Goal: Book appointment/travel/reservation

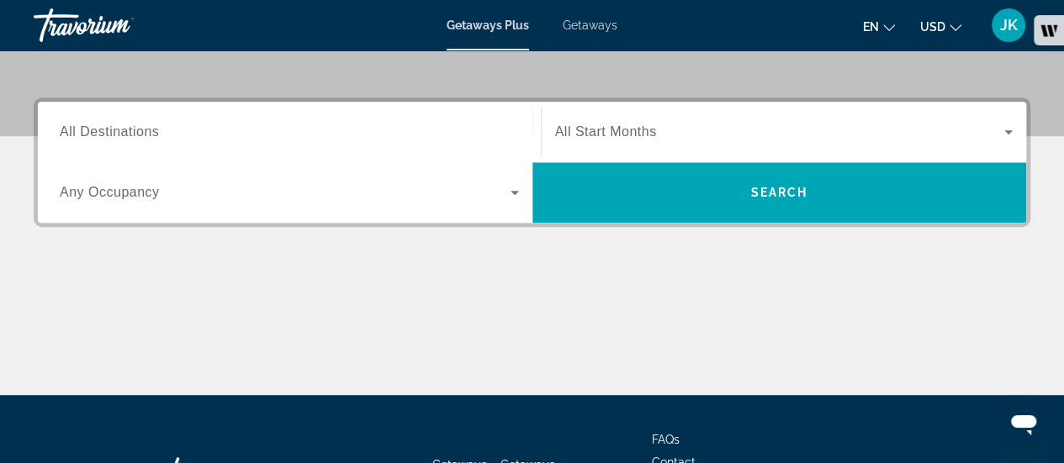
scroll to position [400, 0]
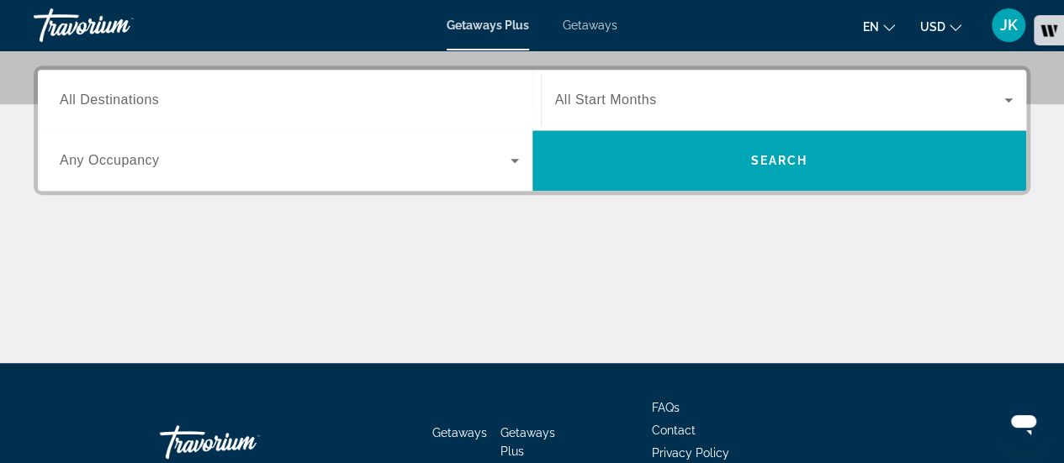
click at [351, 106] on input "Destination All Destinations" at bounding box center [289, 101] width 459 height 20
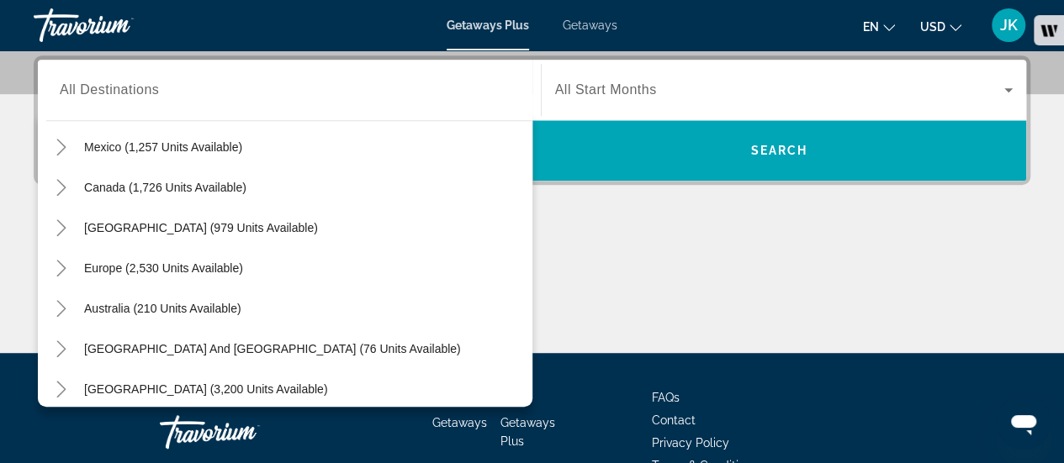
scroll to position [135, 0]
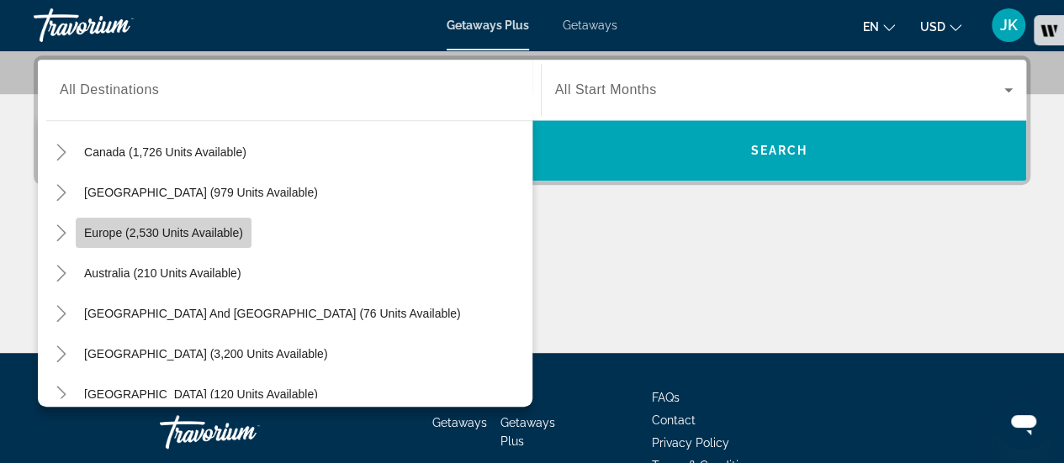
click at [217, 235] on span "Europe (2,530 units available)" at bounding box center [163, 232] width 159 height 13
type input "**********"
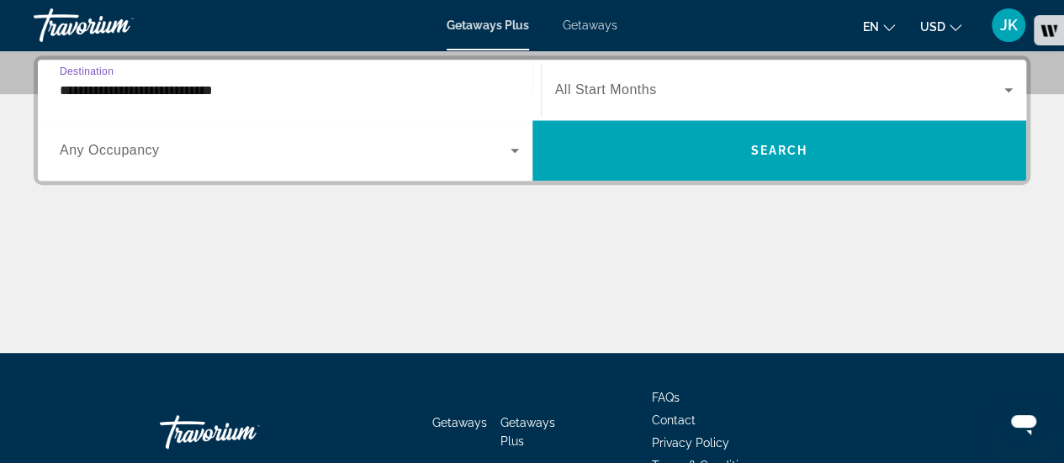
click at [368, 81] on input "**********" at bounding box center [289, 91] width 459 height 20
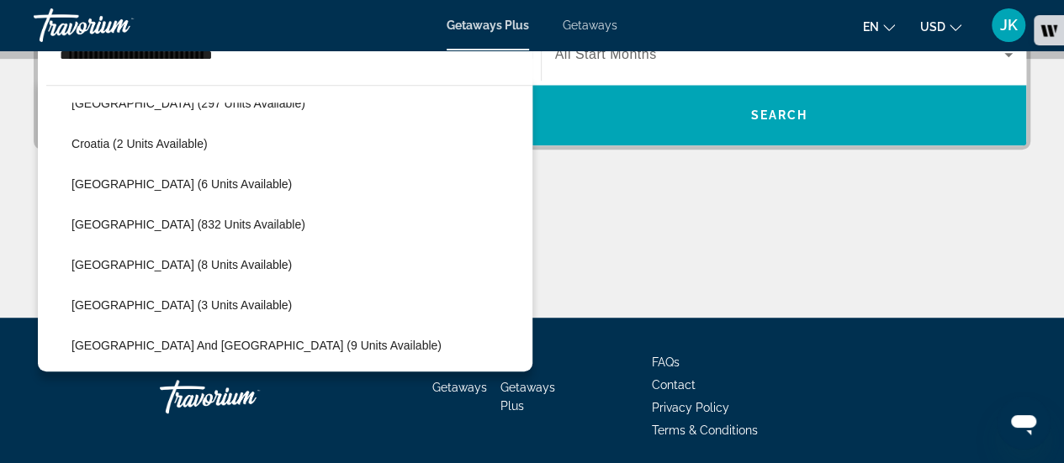
scroll to position [316, 0]
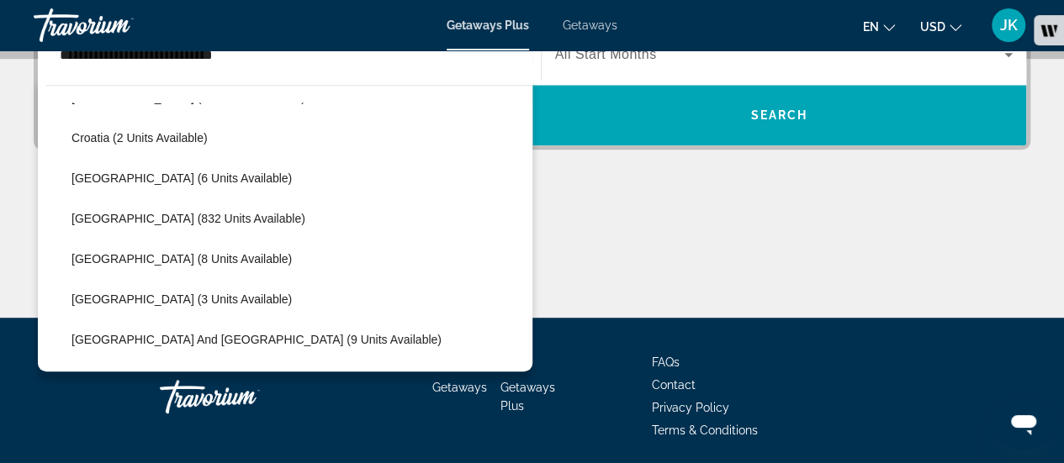
click at [611, 236] on div "Main content" at bounding box center [532, 255] width 997 height 126
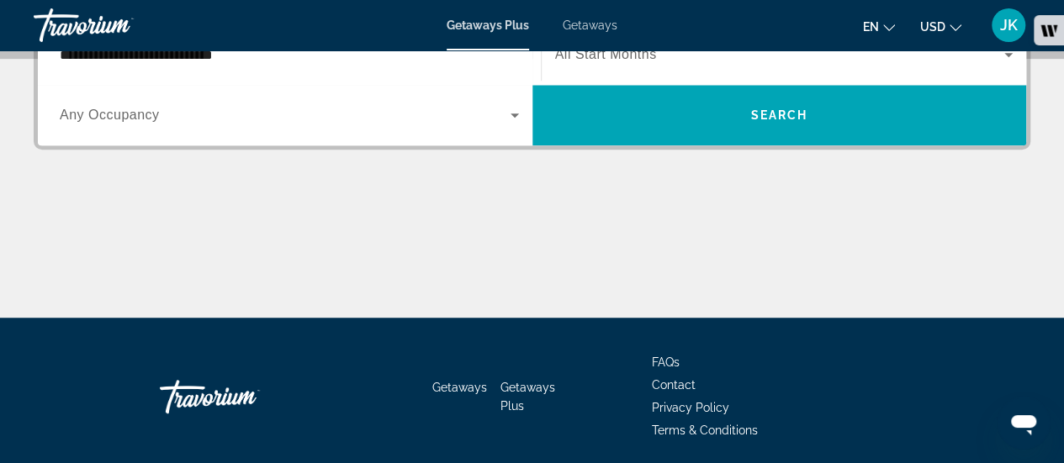
click at [281, 141] on div "Occupancy Any Occupancy" at bounding box center [289, 115] width 486 height 61
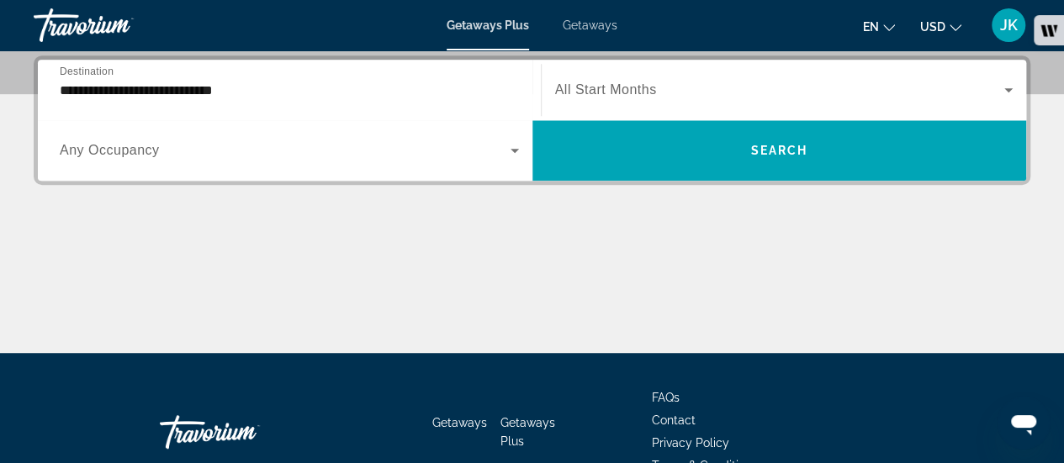
click at [289, 154] on span "Search widget" at bounding box center [285, 150] width 451 height 20
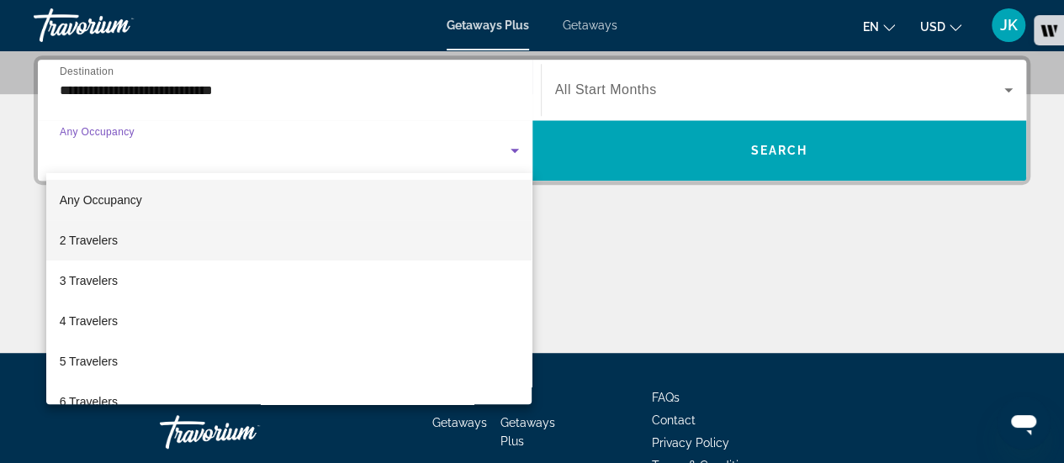
click at [228, 236] on mat-option "2 Travelers" at bounding box center [289, 240] width 486 height 40
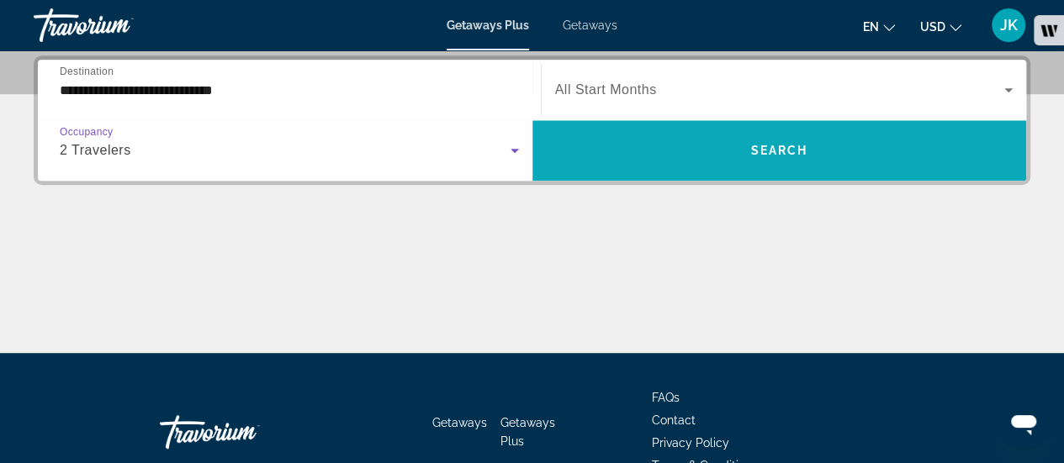
click at [620, 141] on span "Search widget" at bounding box center [779, 150] width 495 height 40
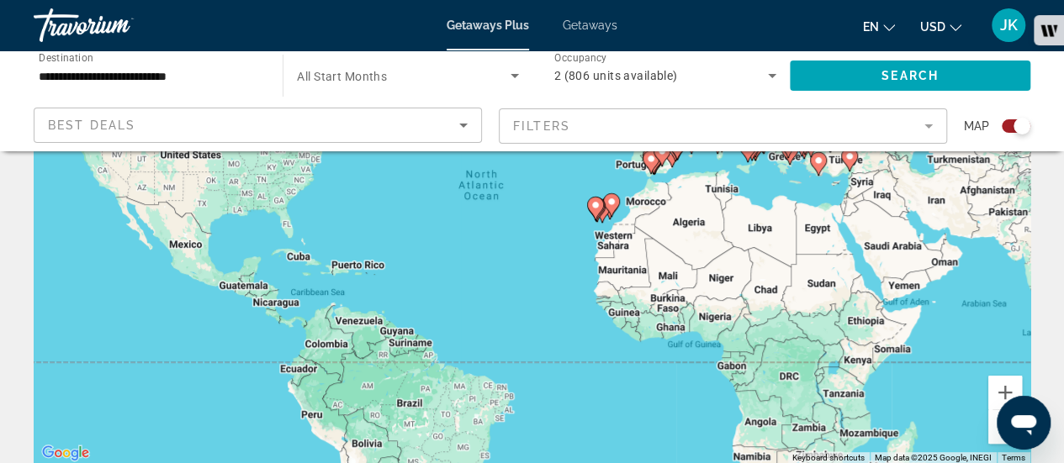
scroll to position [222, 0]
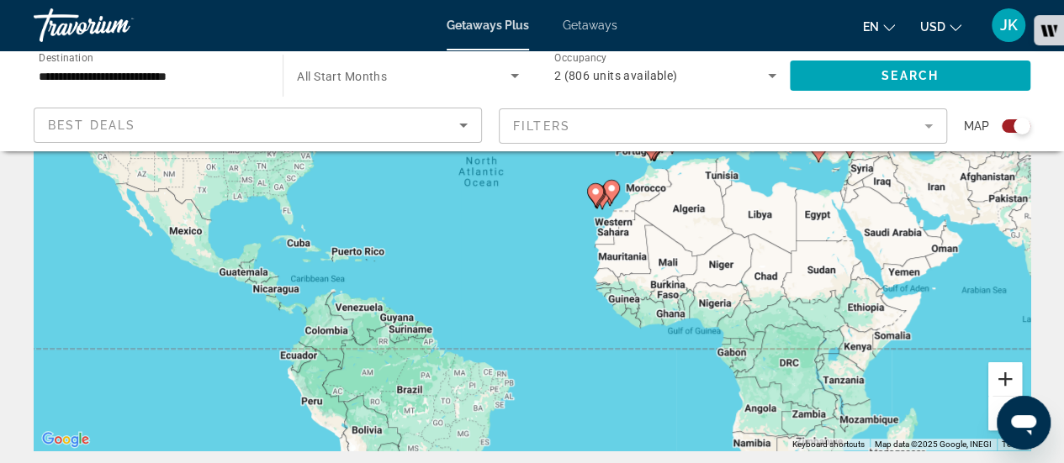
click at [1006, 384] on button "Zoom in" at bounding box center [1005, 380] width 34 height 34
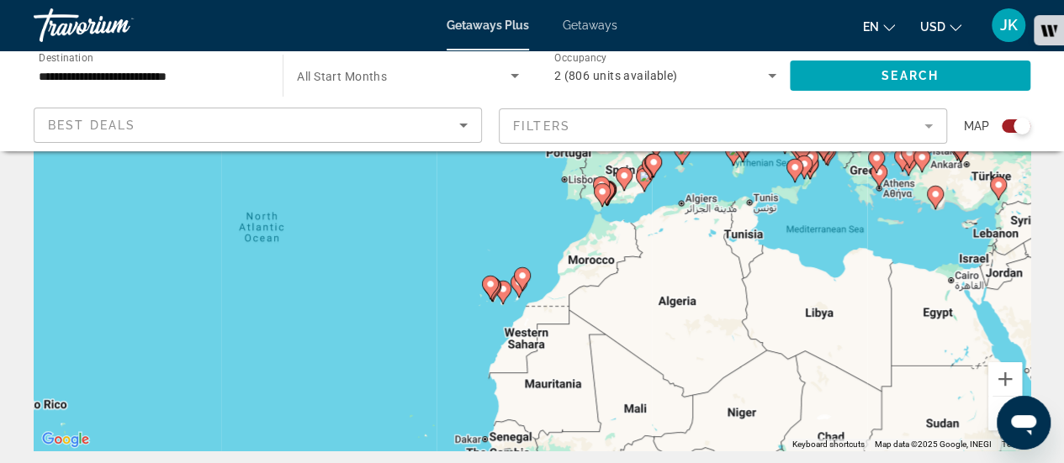
drag, startPoint x: 813, startPoint y: 368, endPoint x: 591, endPoint y: 425, distance: 228.5
click at [591, 425] on div "To activate drag with keyboard, press Alt + Enter. Once in keyboard drag state,…" at bounding box center [532, 198] width 997 height 505
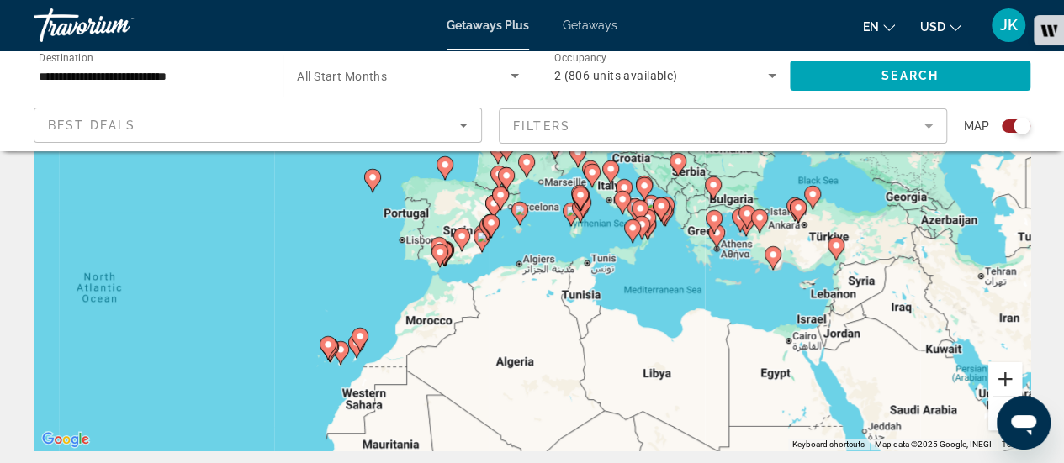
click at [1014, 370] on button "Zoom in" at bounding box center [1005, 380] width 34 height 34
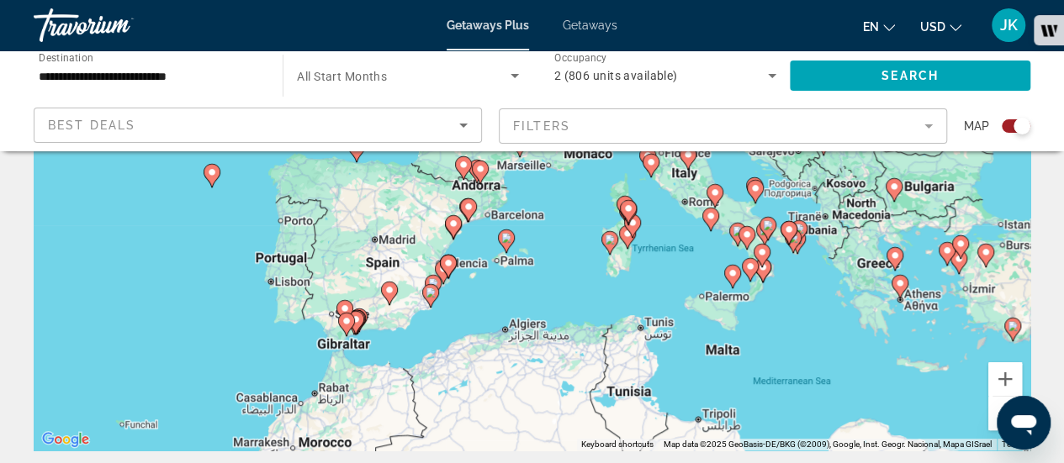
drag, startPoint x: 879, startPoint y: 341, endPoint x: 743, endPoint y: 355, distance: 136.9
click at [743, 355] on div "To activate drag with keyboard, press Alt + Enter. Once in keyboard drag state,…" at bounding box center [532, 198] width 997 height 505
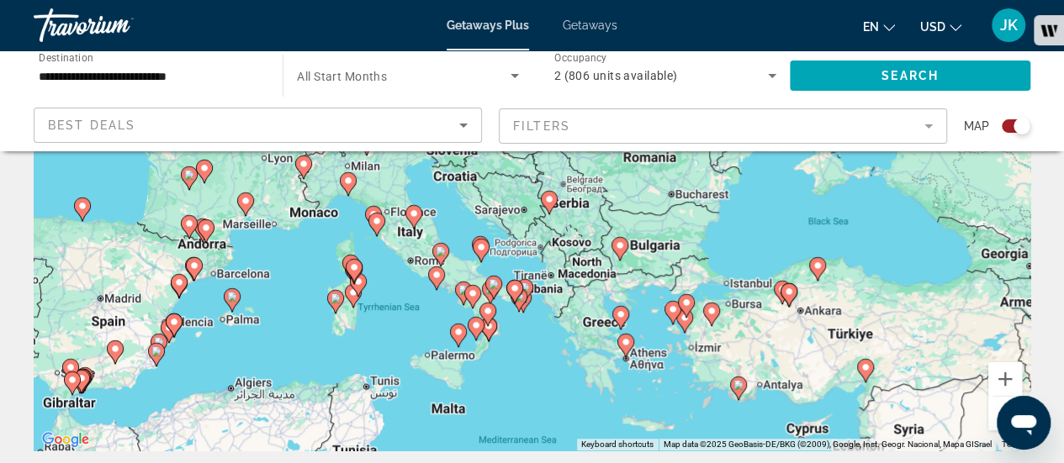
drag, startPoint x: 602, startPoint y: 328, endPoint x: 657, endPoint y: 361, distance: 63.8
click at [657, 361] on div "To activate drag with keyboard, press Alt + Enter. Once in keyboard drag state,…" at bounding box center [532, 198] width 997 height 505
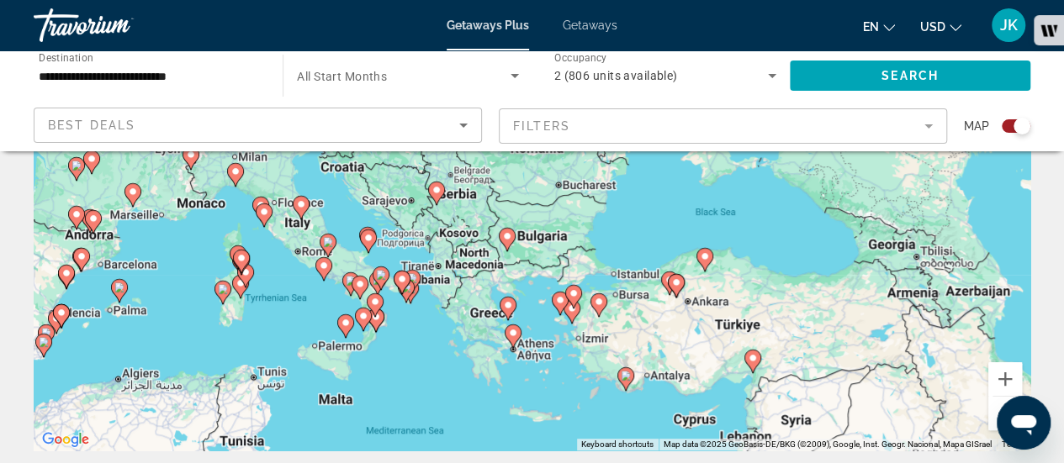
drag, startPoint x: 679, startPoint y: 363, endPoint x: 533, endPoint y: 354, distance: 145.8
click at [533, 354] on div "To activate drag with keyboard, press Alt + Enter. Once in keyboard drag state,…" at bounding box center [532, 198] width 997 height 505
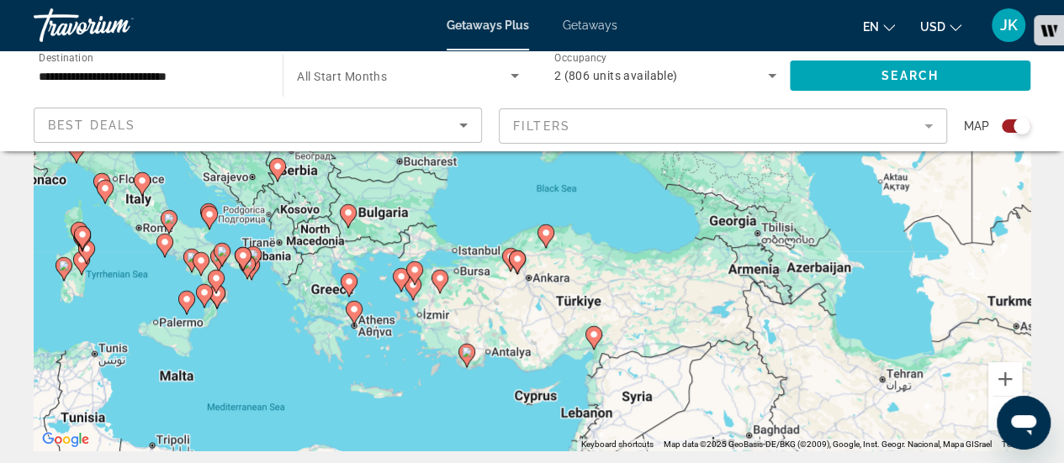
drag, startPoint x: 545, startPoint y: 296, endPoint x: 683, endPoint y: 292, distance: 138.0
click at [683, 292] on div "To activate drag with keyboard, press Alt + Enter. Once in keyboard drag state,…" at bounding box center [532, 198] width 997 height 505
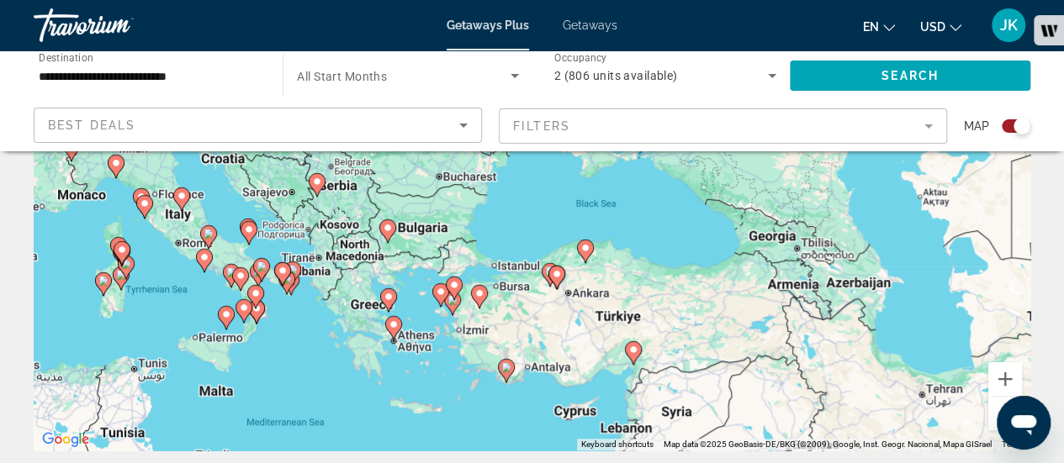
click at [584, 251] on image "Main content" at bounding box center [585, 248] width 10 height 10
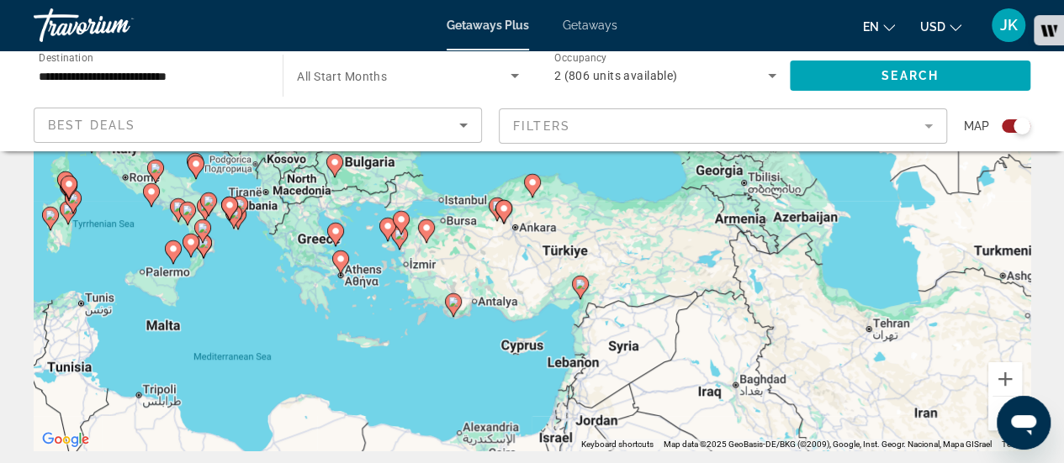
click at [532, 187] on image "Main content" at bounding box center [532, 182] width 10 height 10
type input "**********"
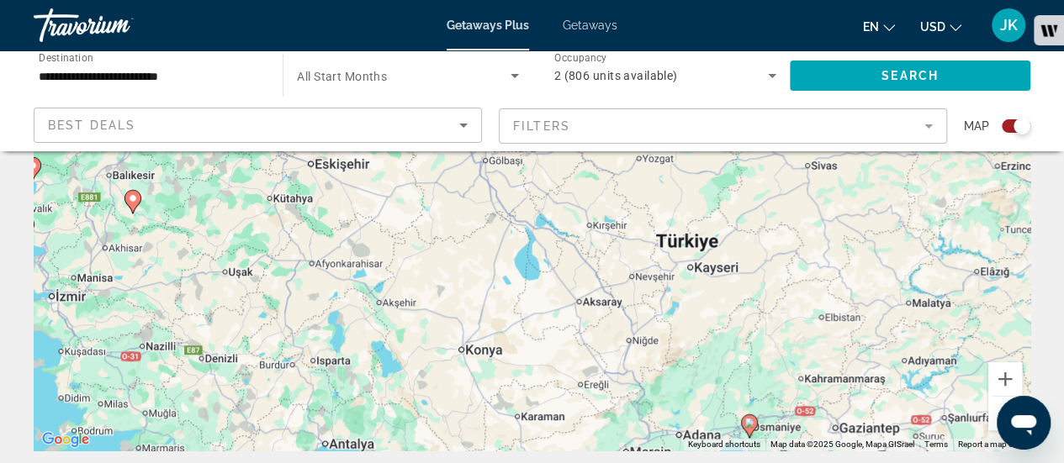
drag, startPoint x: 563, startPoint y: 377, endPoint x: 586, endPoint y: 208, distance: 170.7
click at [586, 208] on div "To activate drag with keyboard, press Alt + Enter. Once in keyboard drag state,…" at bounding box center [532, 198] width 997 height 505
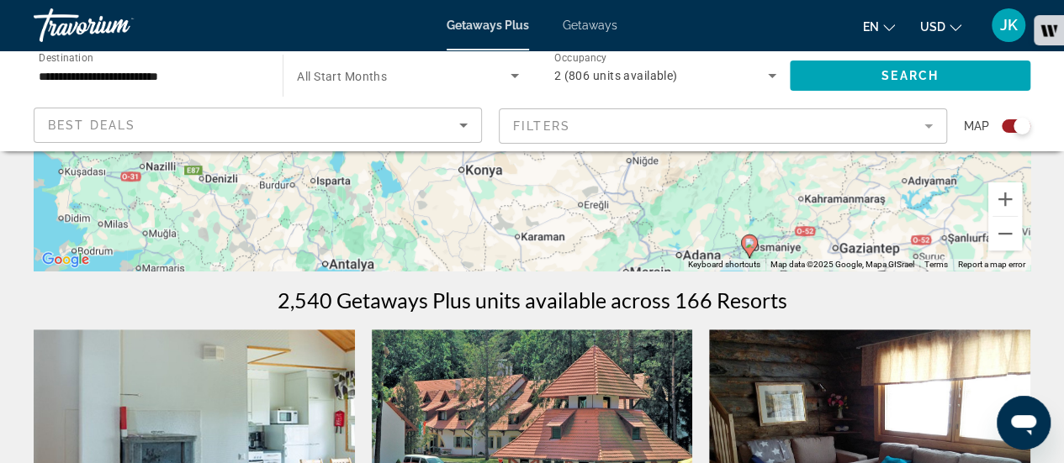
scroll to position [394, 0]
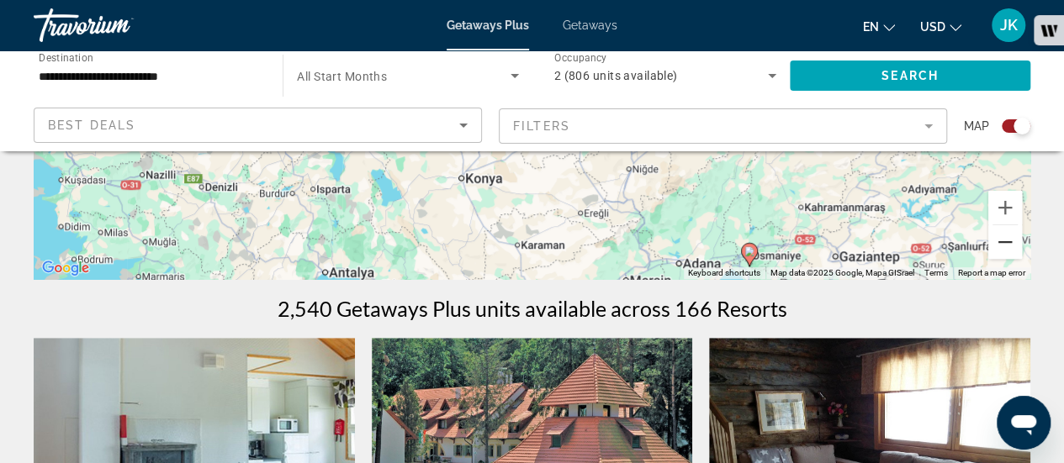
click at [998, 241] on button "Zoom out" at bounding box center [1005, 242] width 34 height 34
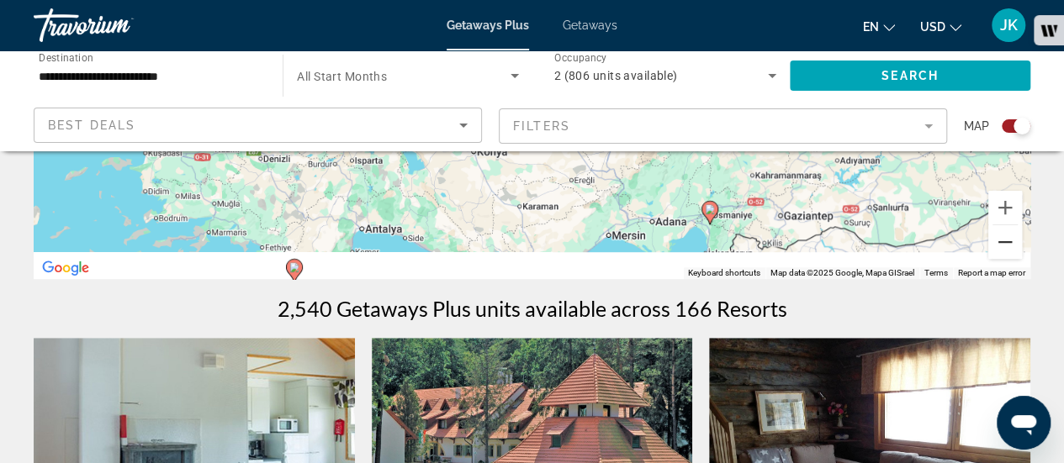
click at [998, 241] on button "Zoom out" at bounding box center [1005, 242] width 34 height 34
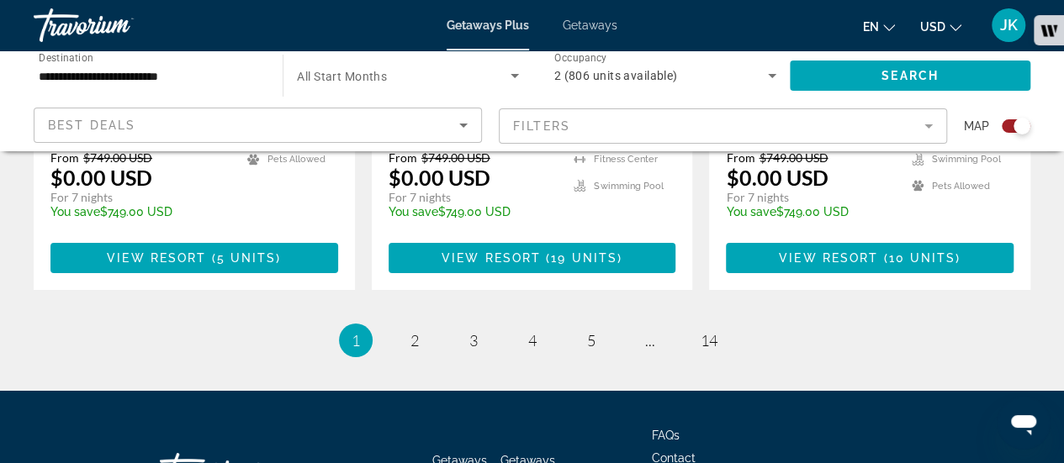
scroll to position [2777, 0]
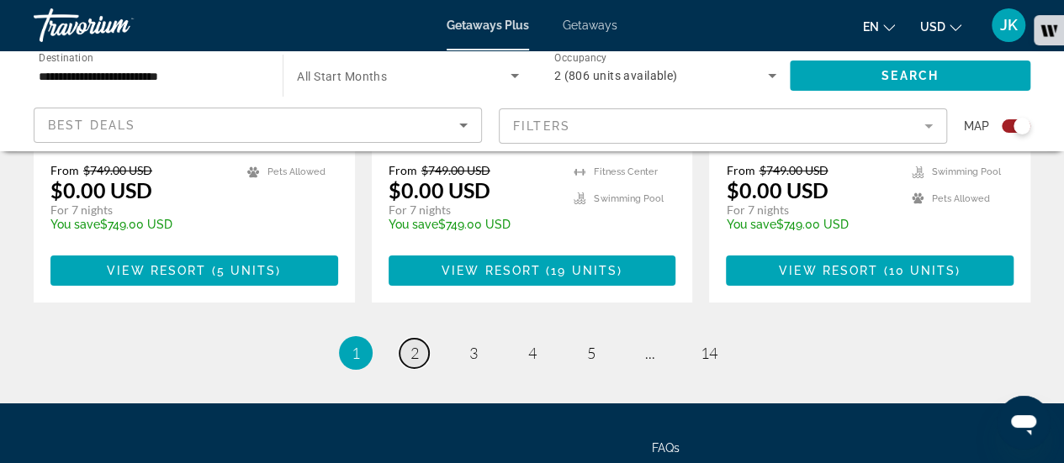
click at [405, 339] on link "page 2" at bounding box center [414, 353] width 29 height 29
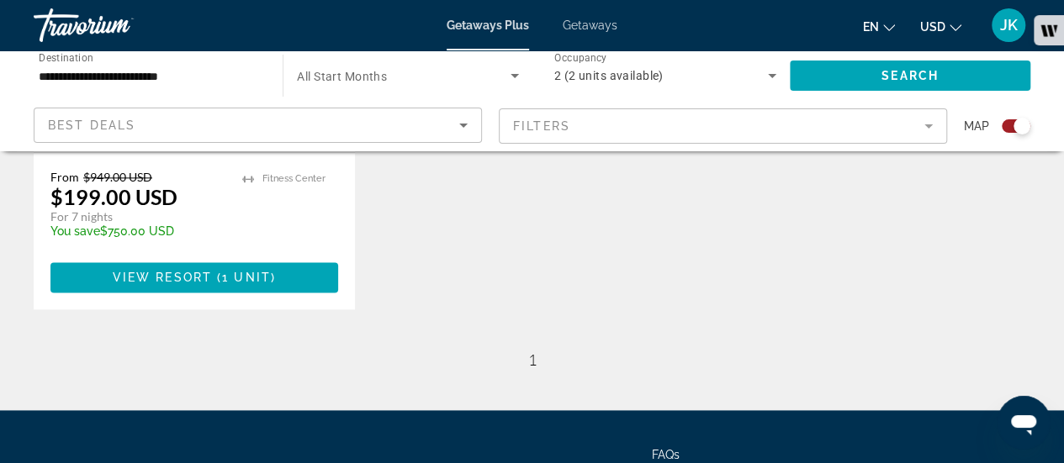
scroll to position [1113, 0]
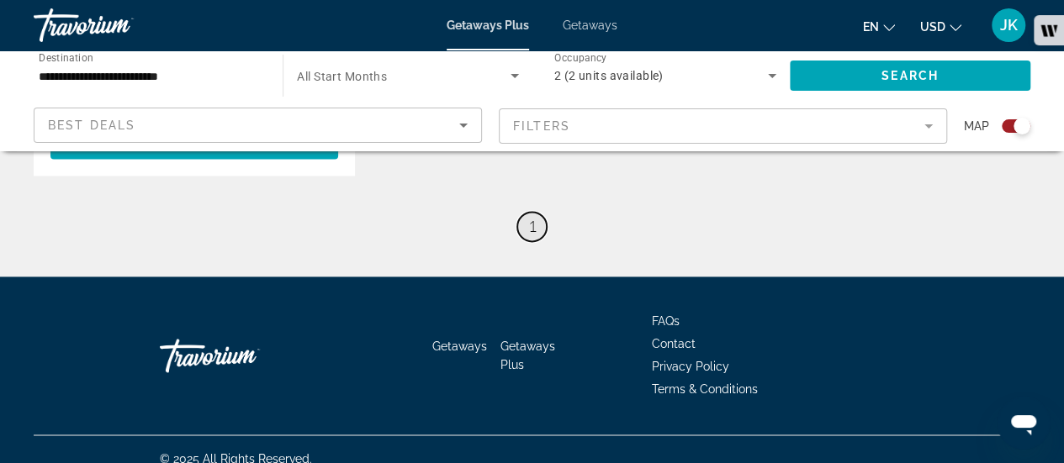
click at [539, 212] on link "page 1" at bounding box center [531, 226] width 29 height 29
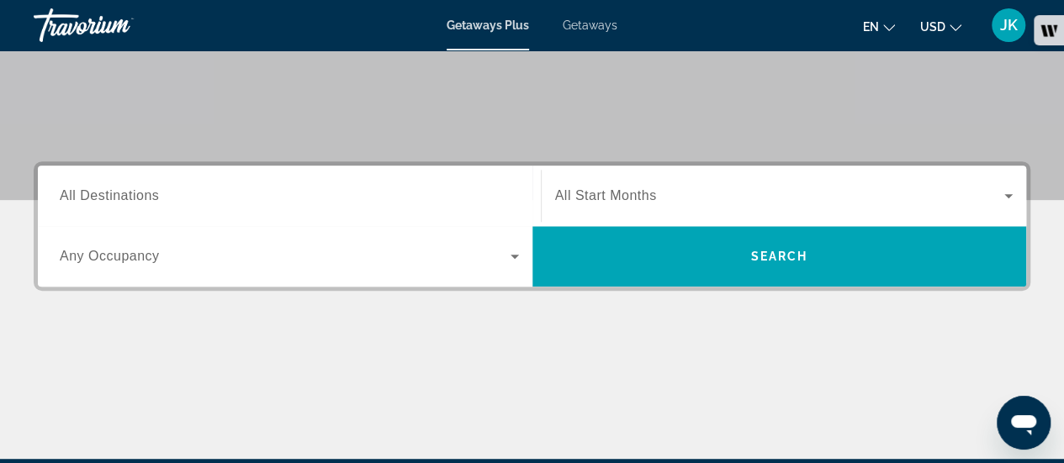
scroll to position [257, 0]
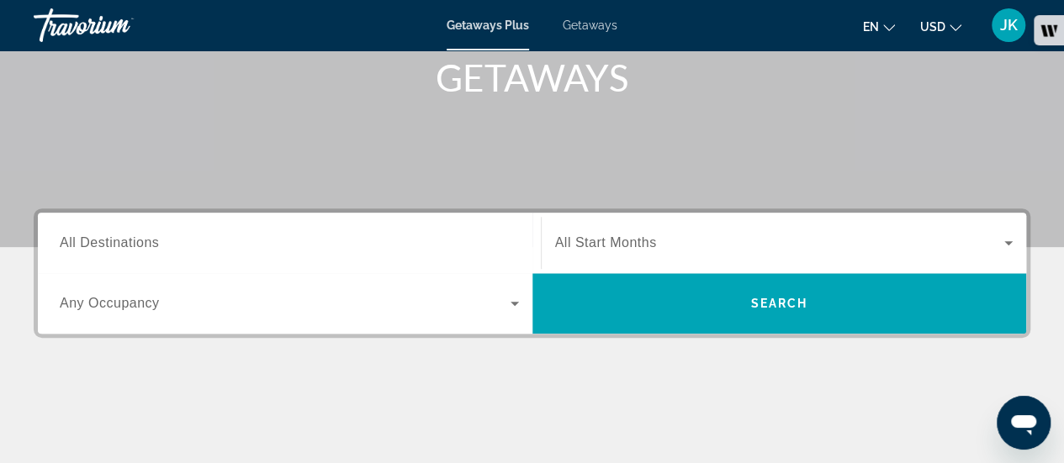
click at [375, 242] on input "Destination All Destinations" at bounding box center [289, 244] width 459 height 20
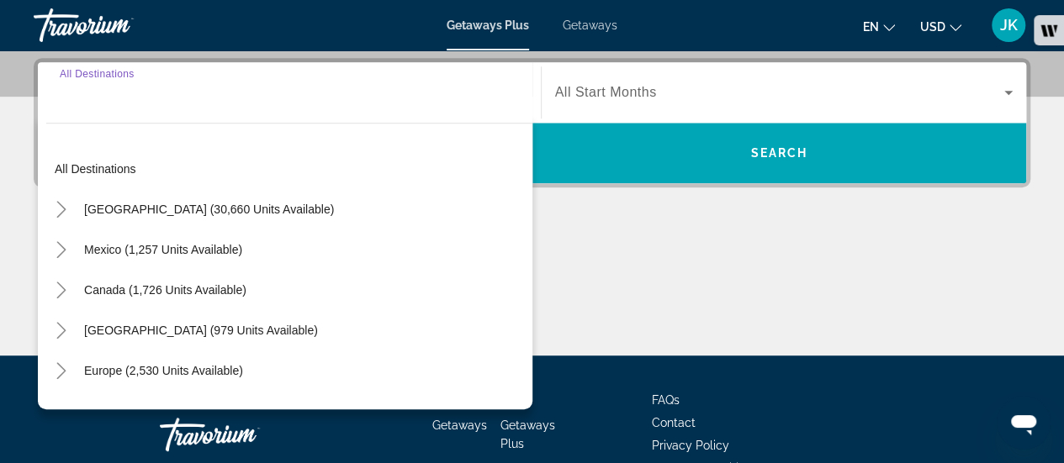
scroll to position [410, 0]
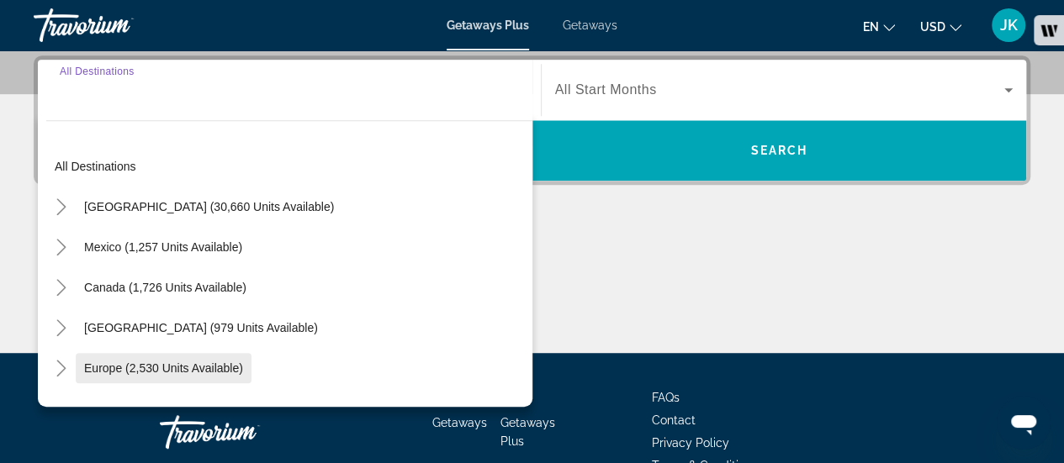
click at [236, 364] on span "Europe (2,530 units available)" at bounding box center [163, 368] width 159 height 13
type input "**********"
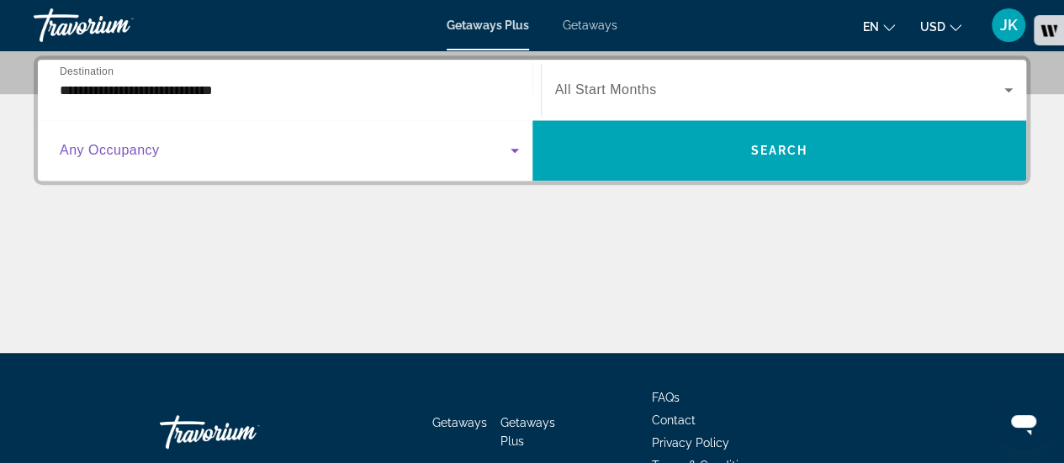
click at [236, 146] on span "Search widget" at bounding box center [285, 150] width 451 height 20
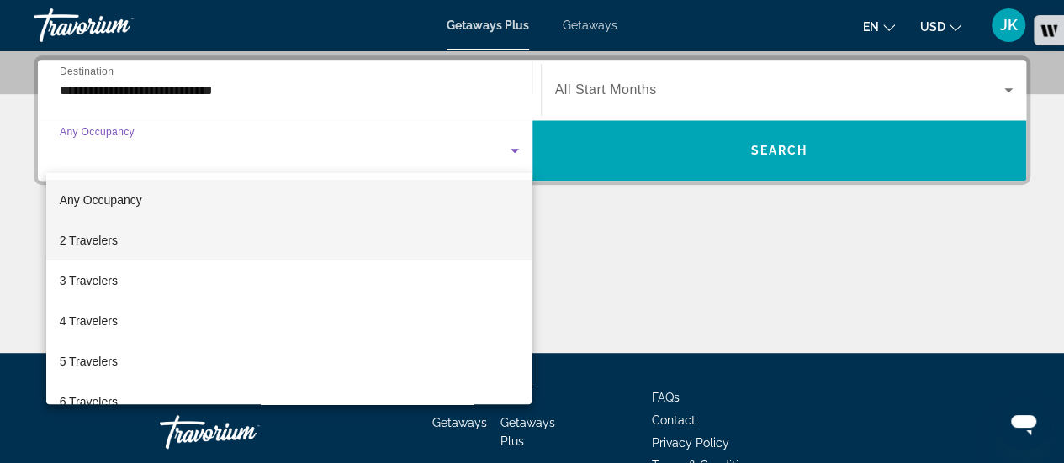
click at [247, 251] on mat-option "2 Travelers" at bounding box center [289, 240] width 486 height 40
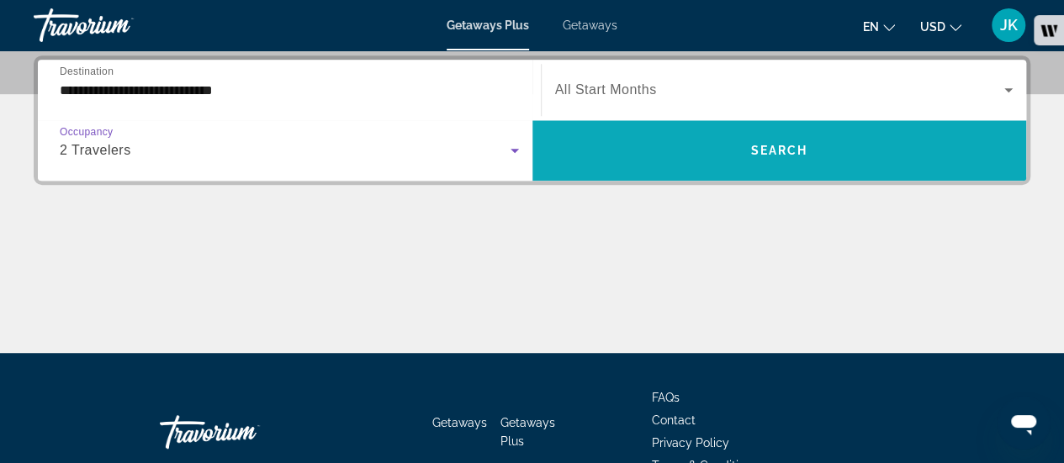
click at [617, 140] on span "Search widget" at bounding box center [779, 150] width 495 height 40
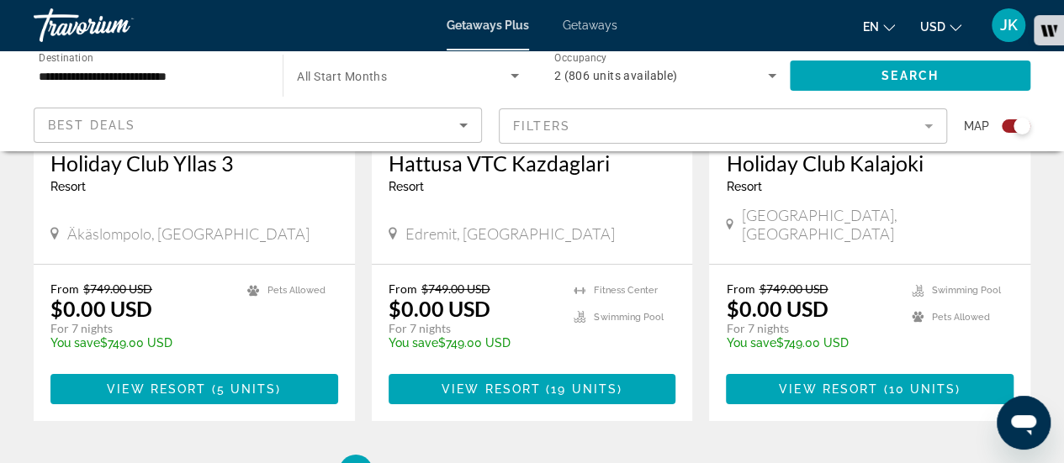
scroll to position [2685, 0]
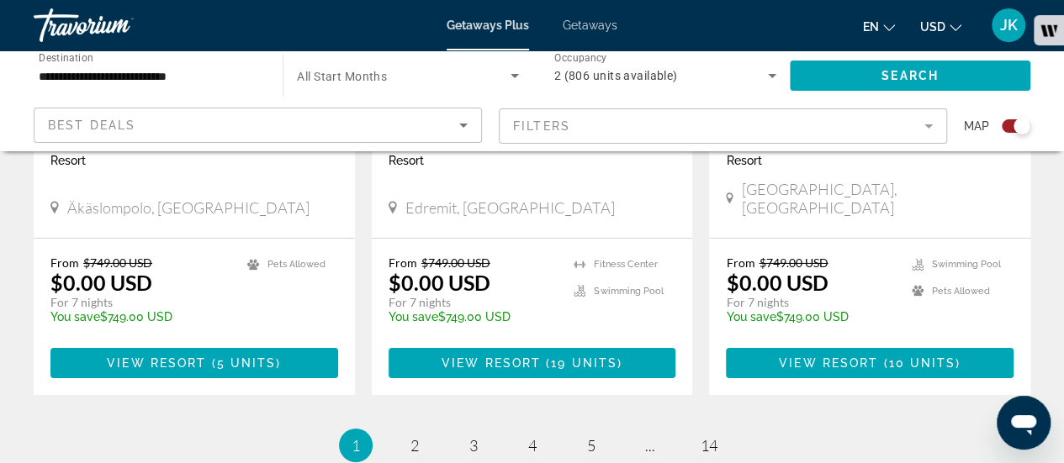
click at [426, 438] on ul "1 / 14 You're on page 1 page 2 page 3 page 4 page 5 page ... page 14" at bounding box center [532, 446] width 997 height 34
click at [422, 437] on link "page 2" at bounding box center [414, 445] width 29 height 29
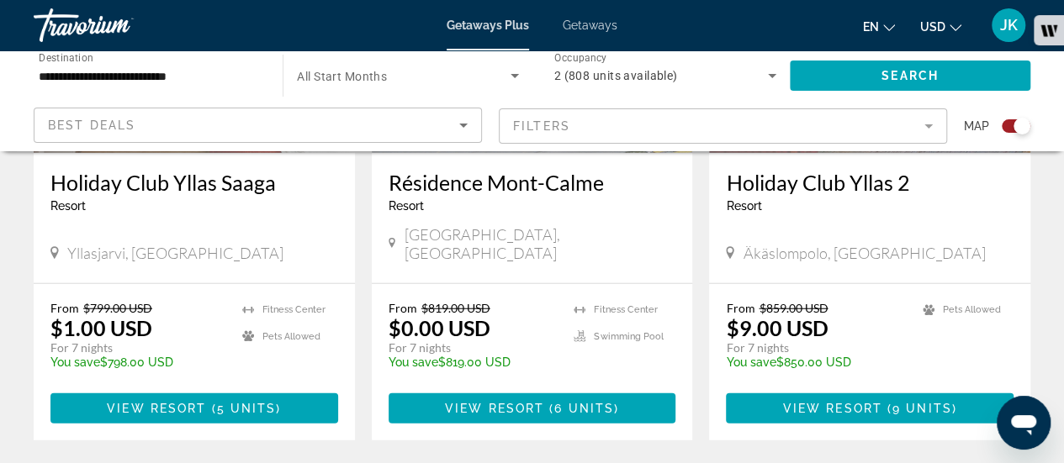
scroll to position [2014, 0]
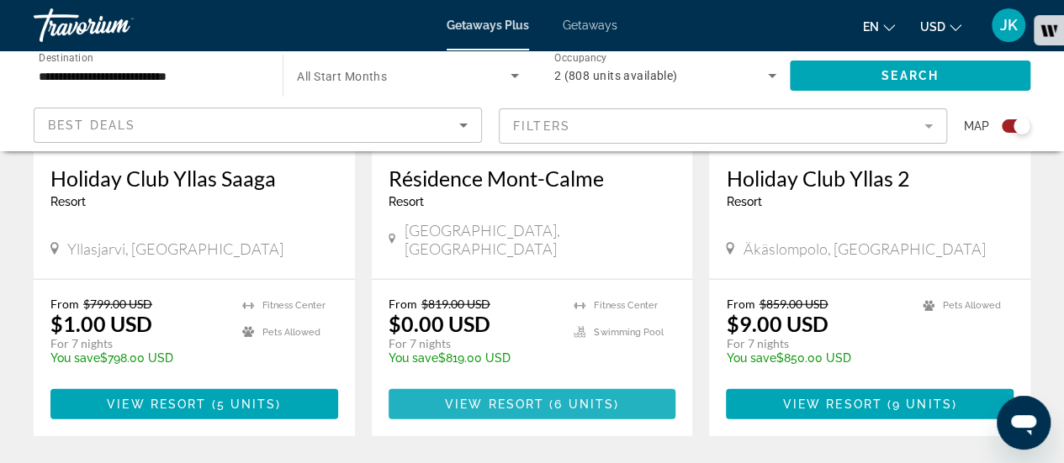
click at [645, 384] on span "Main content" at bounding box center [533, 404] width 288 height 40
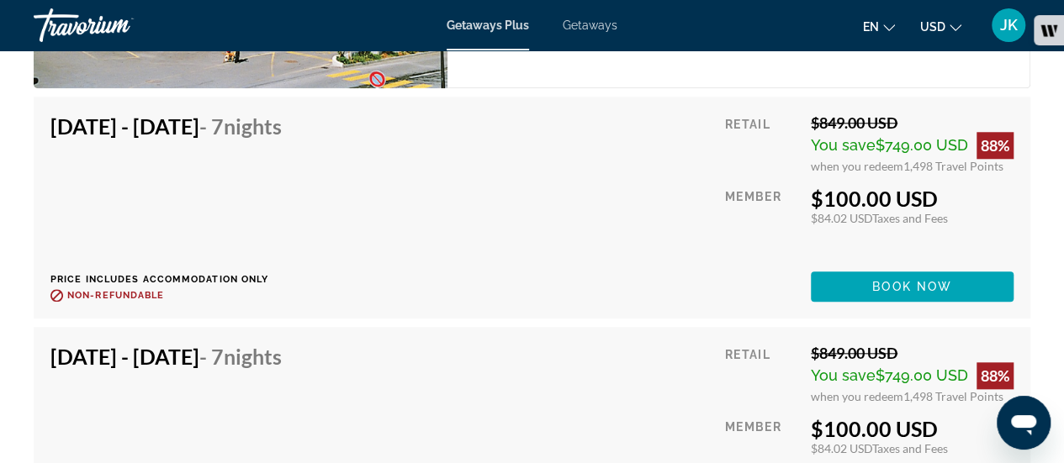
scroll to position [3869, 0]
